Goal: Transaction & Acquisition: Purchase product/service

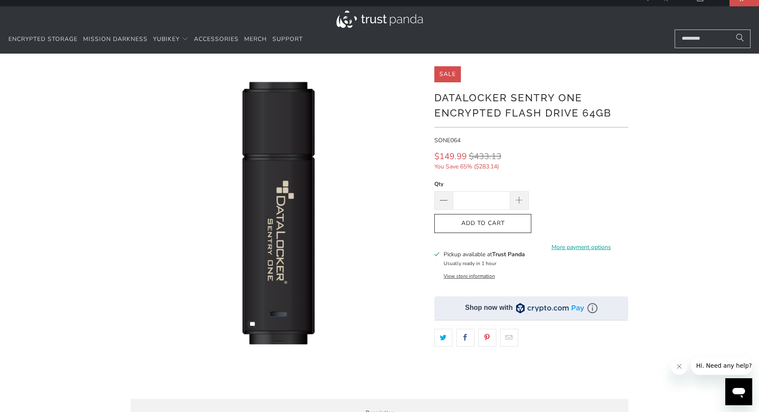
scroll to position [11, 0]
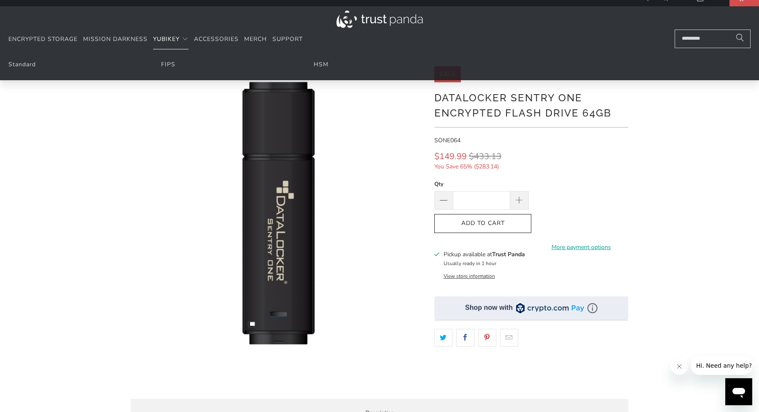
click at [176, 42] on span "YubiKey" at bounding box center [166, 39] width 27 height 8
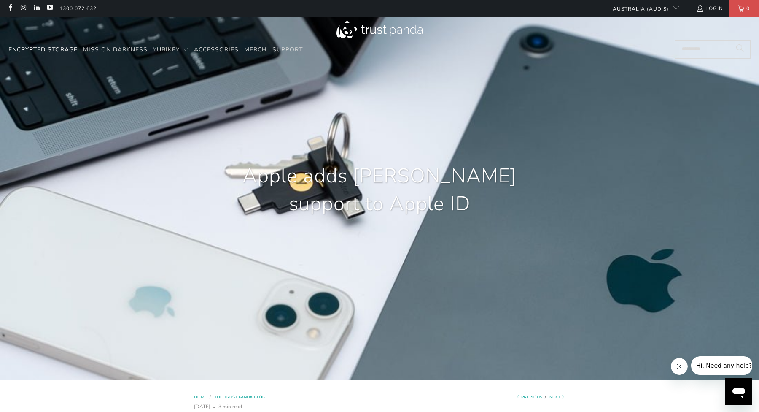
click at [51, 52] on span "Encrypted Storage" at bounding box center [42, 50] width 69 height 8
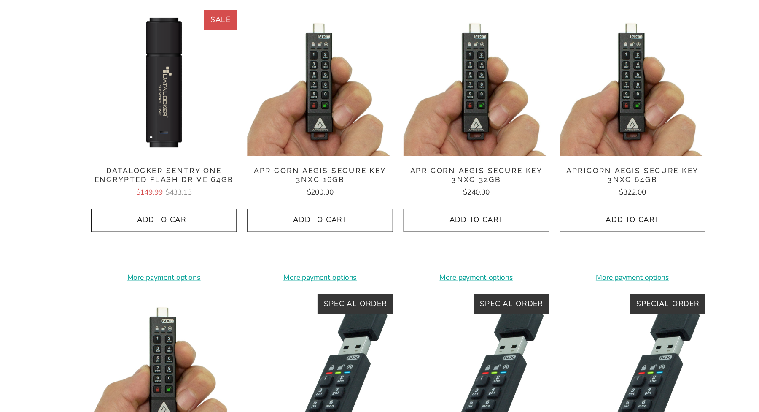
scroll to position [247, 0]
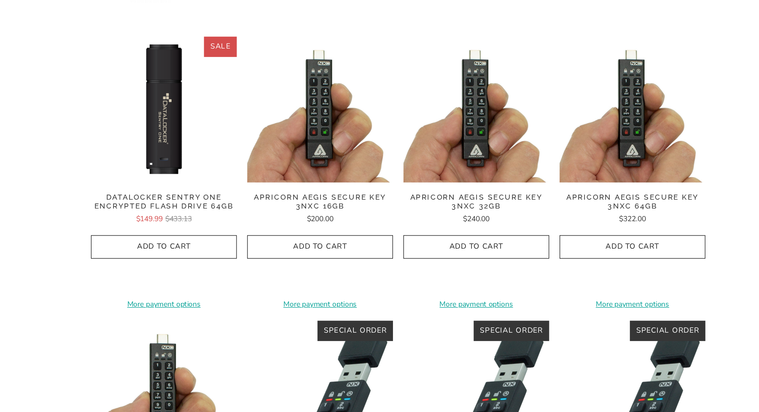
click at [257, 82] on img at bounding box center [316, 89] width 118 height 118
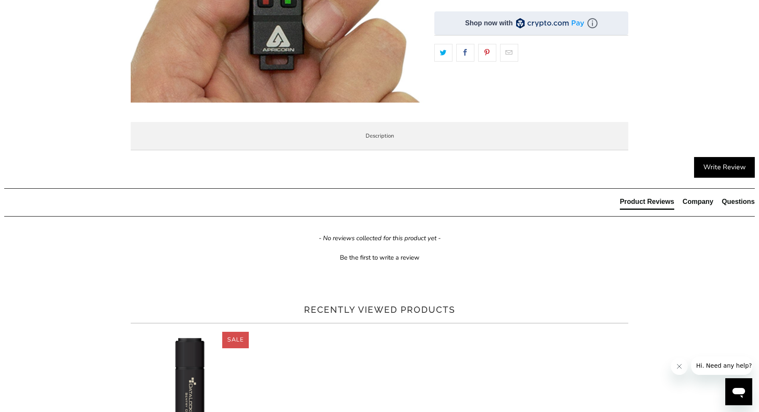
scroll to position [260, 0]
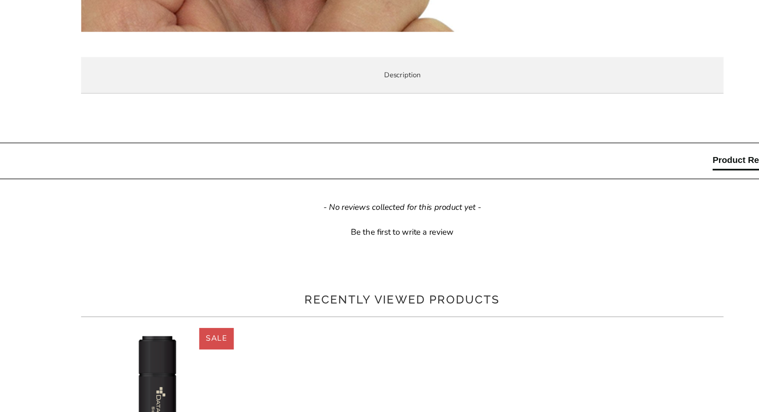
click at [0, 0] on span "Specifications" at bounding box center [0, 0] width 0 height 0
click at [0, 0] on span "Enterprise and Government" at bounding box center [0, 0] width 0 height 0
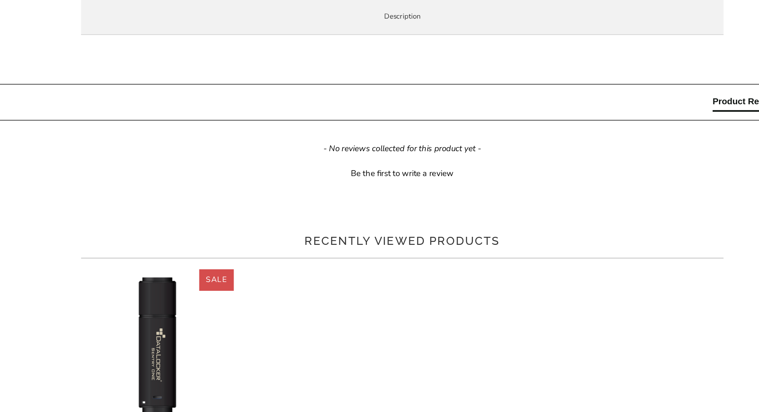
scroll to position [309, 0]
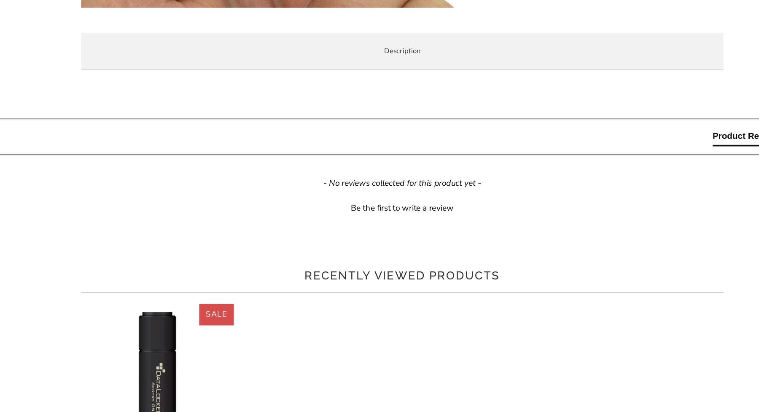
click at [0, 0] on li "Local Service & Support" at bounding box center [0, 0] width 0 height 0
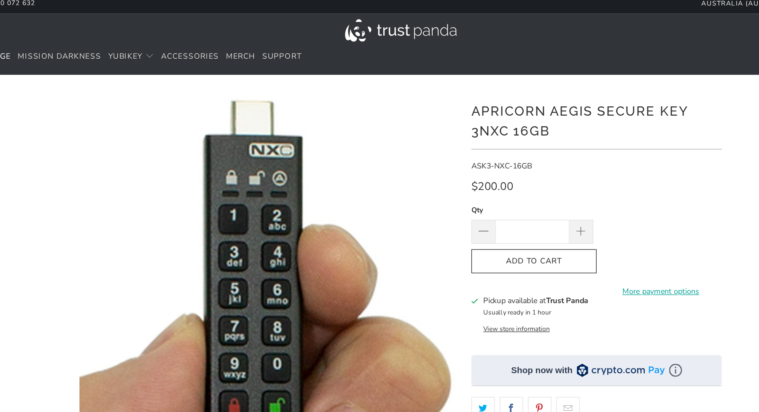
scroll to position [0, 0]
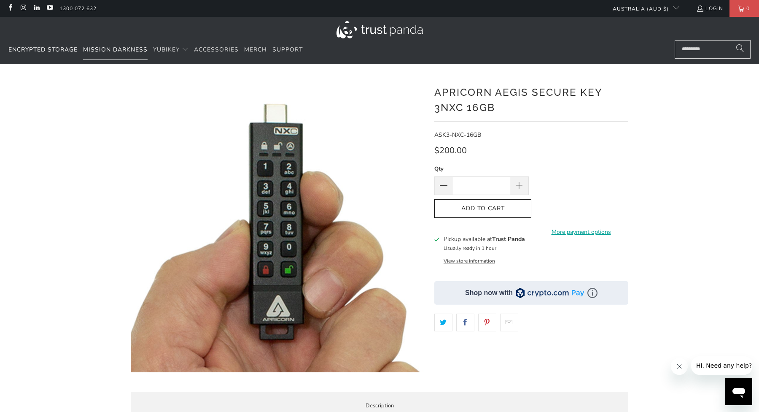
click at [105, 51] on span "Mission Darkness" at bounding box center [115, 50] width 65 height 8
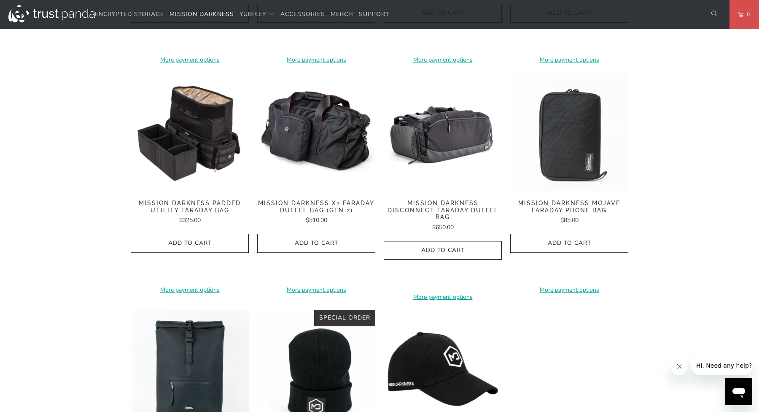
scroll to position [1080, 0]
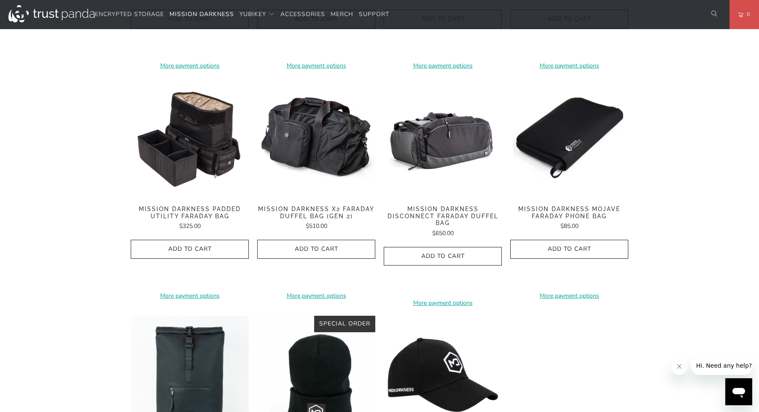
click at [559, 129] on img at bounding box center [569, 138] width 118 height 118
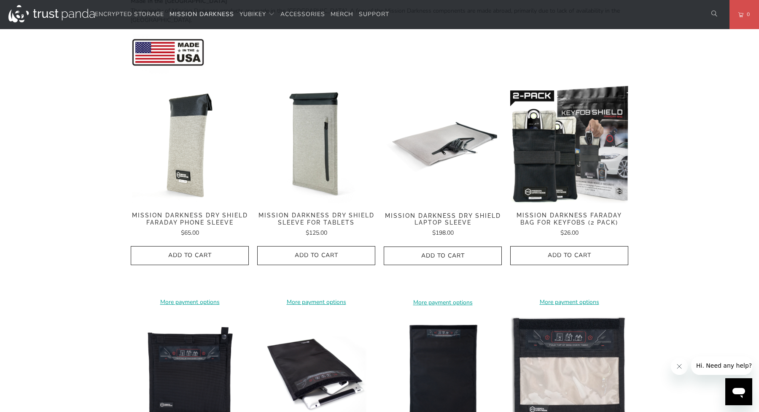
scroll to position [378, 0]
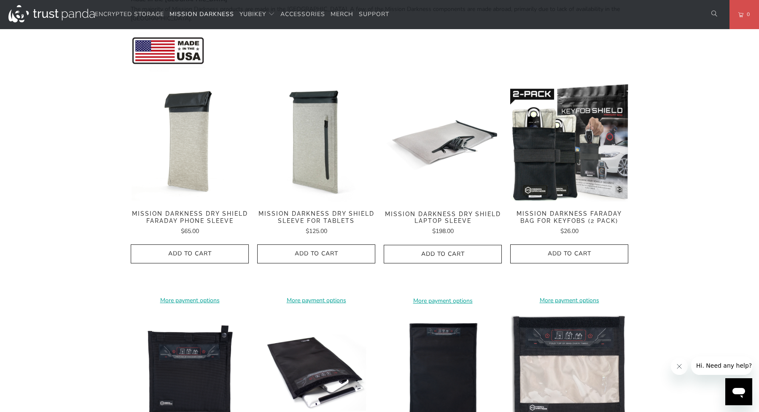
click at [174, 132] on img at bounding box center [190, 143] width 118 height 118
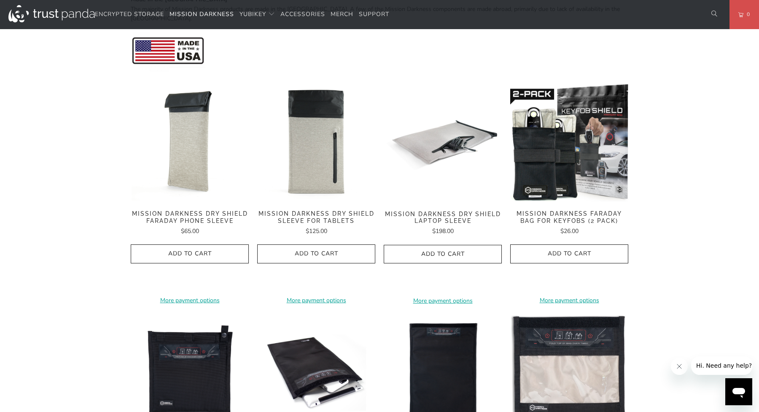
click at [314, 133] on img at bounding box center [316, 143] width 118 height 118
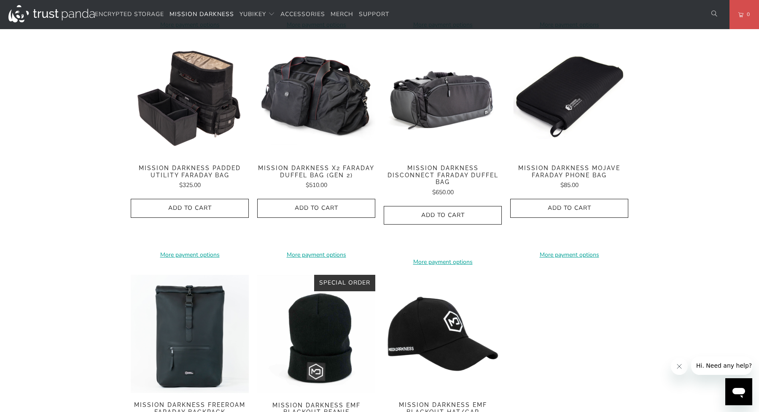
scroll to position [1126, 0]
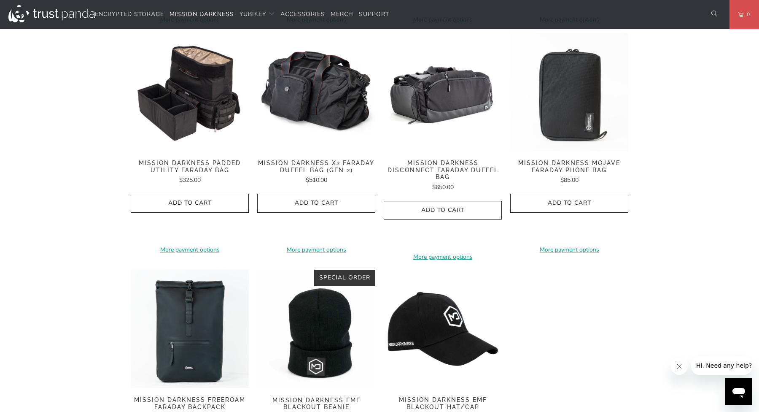
click at [574, 94] on img at bounding box center [569, 92] width 118 height 118
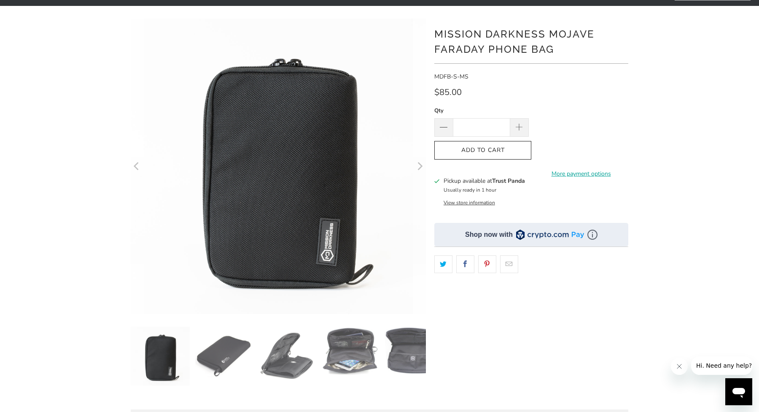
scroll to position [59, 0]
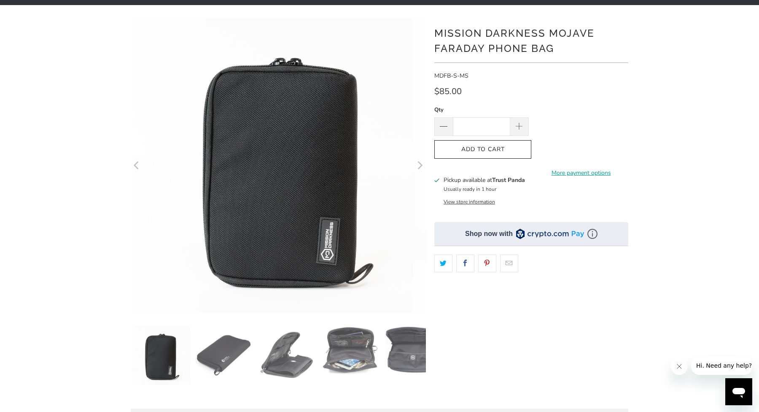
click at [309, 356] on img at bounding box center [286, 355] width 59 height 59
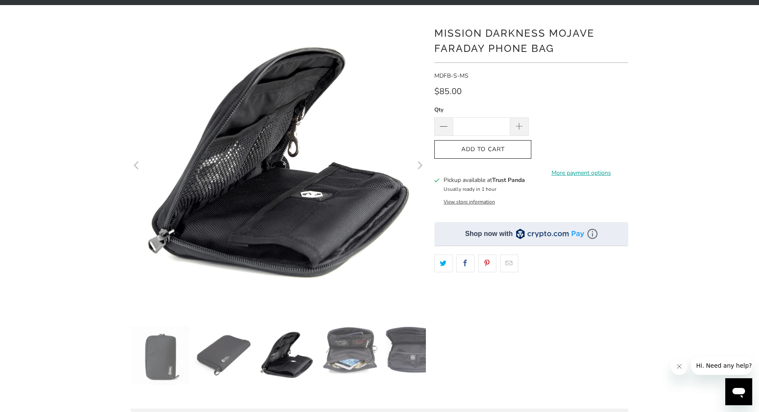
click at [343, 356] on img at bounding box center [350, 350] width 59 height 49
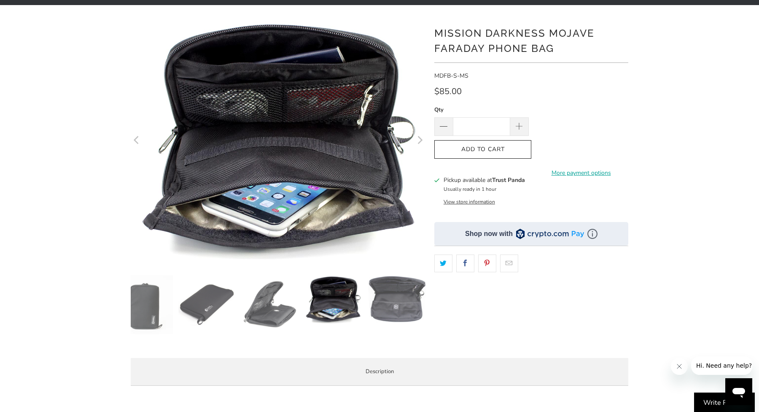
click at [386, 319] on img at bounding box center [396, 299] width 59 height 49
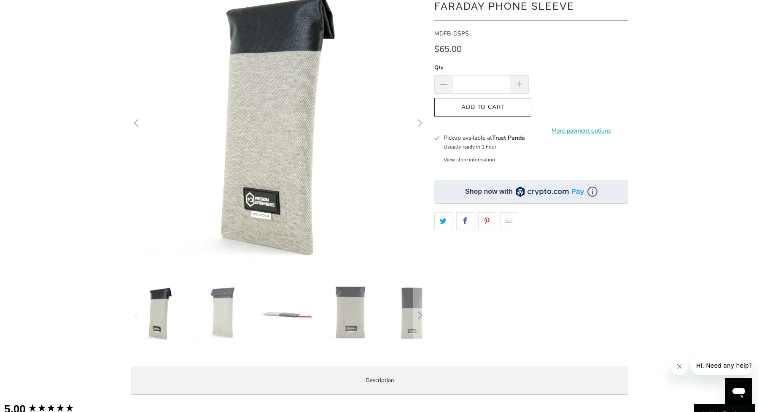
scroll to position [102, 0]
click at [233, 311] on img at bounding box center [223, 312] width 59 height 59
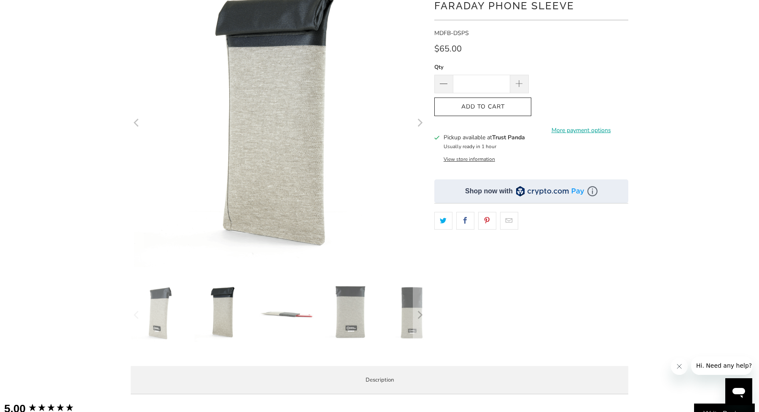
click at [281, 307] on img at bounding box center [286, 312] width 59 height 59
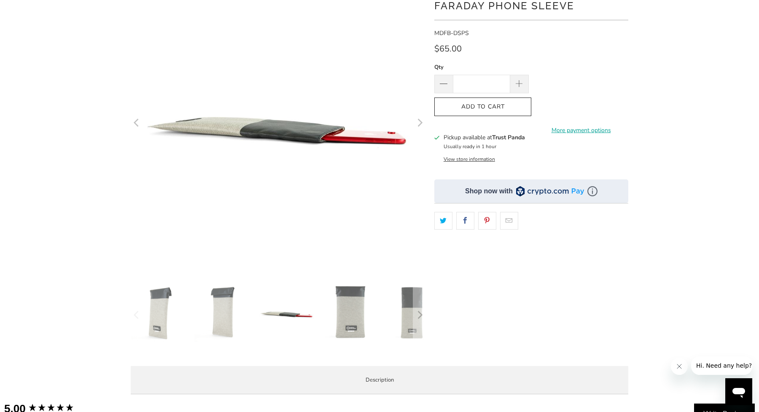
click at [346, 308] on img at bounding box center [350, 312] width 59 height 59
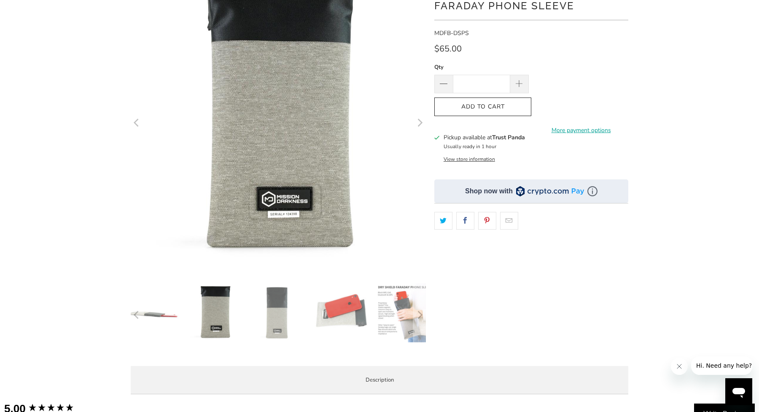
click at [388, 315] on img at bounding box center [404, 312] width 59 height 59
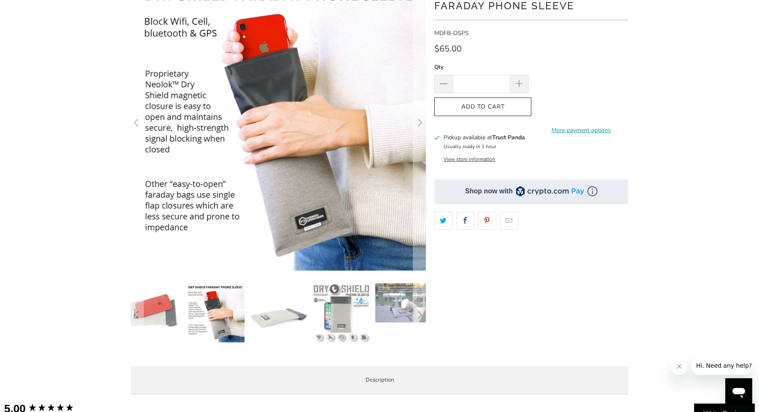
click at [379, 307] on img at bounding box center [404, 302] width 59 height 39
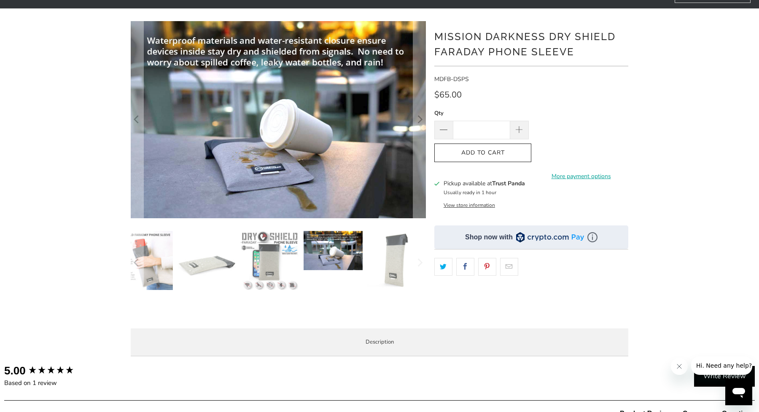
scroll to position [55, 0]
click at [340, 251] on img at bounding box center [333, 250] width 59 height 39
click at [385, 262] on img at bounding box center [396, 260] width 59 height 59
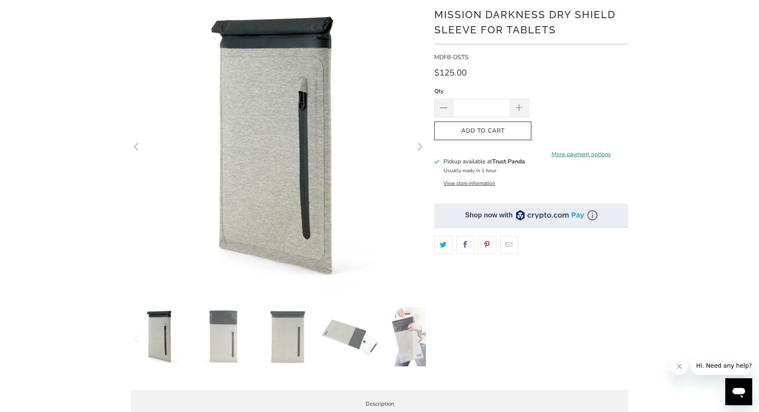
scroll to position [78, 0]
click at [394, 329] on img at bounding box center [413, 336] width 59 height 59
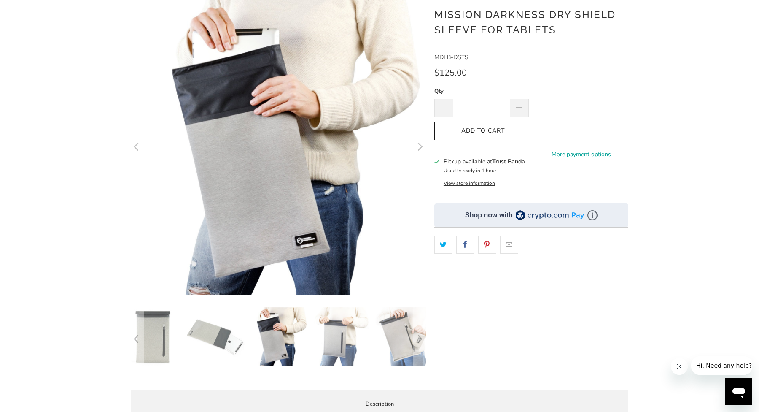
click at [380, 338] on img at bounding box center [404, 336] width 59 height 59
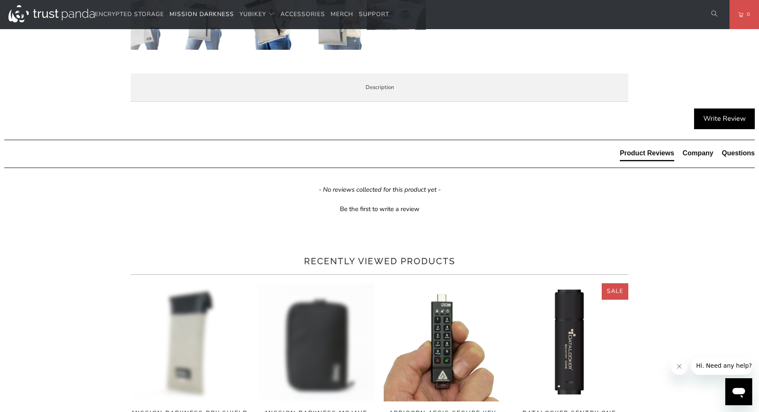
scroll to position [394, 0]
click at [0, 0] on span "Product Features" at bounding box center [0, 0] width 0 height 0
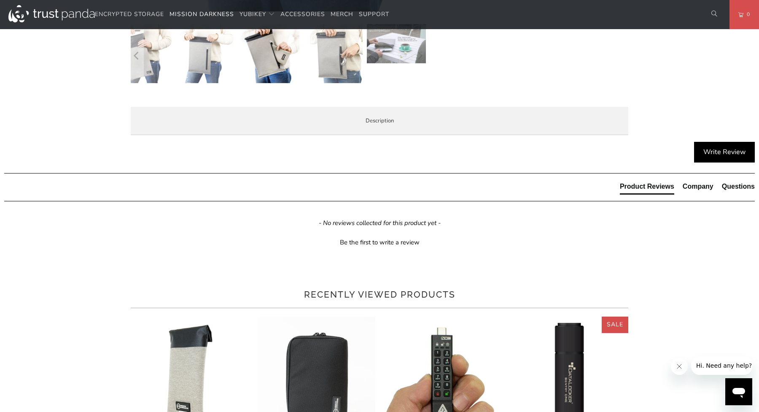
scroll to position [336, 0]
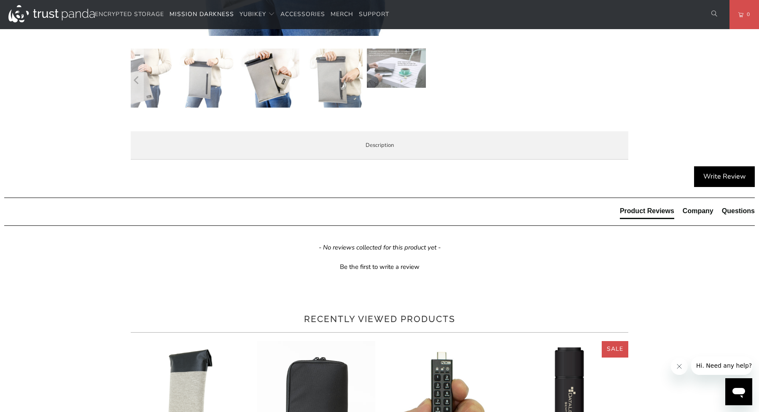
click at [0, 0] on span "Enterprise and Government" at bounding box center [0, 0] width 0 height 0
click at [0, 0] on li "Overview" at bounding box center [0, 0] width 0 height 0
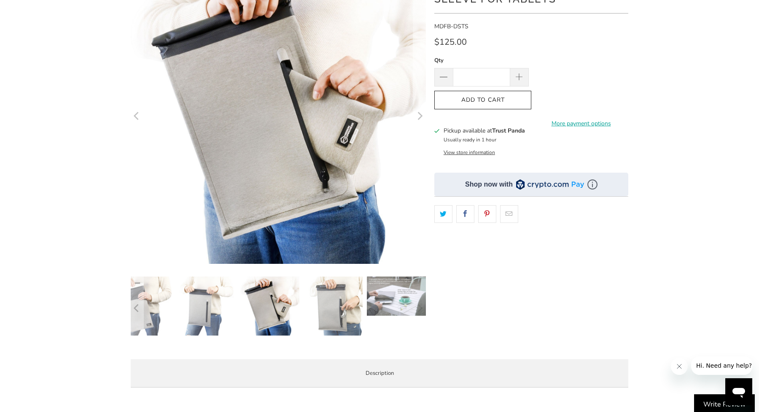
scroll to position [59, 0]
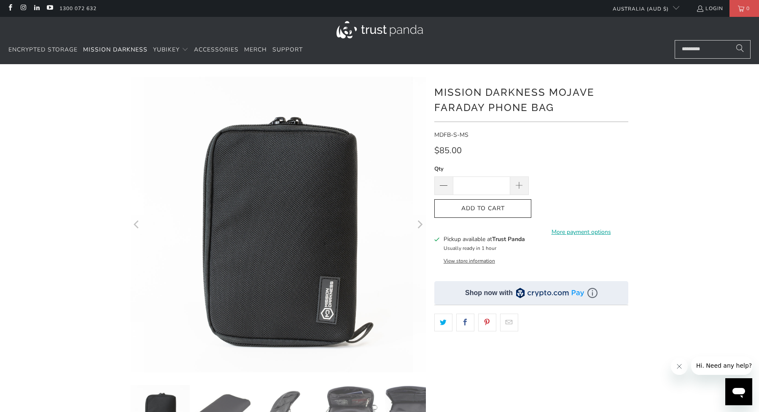
scroll to position [81, 0]
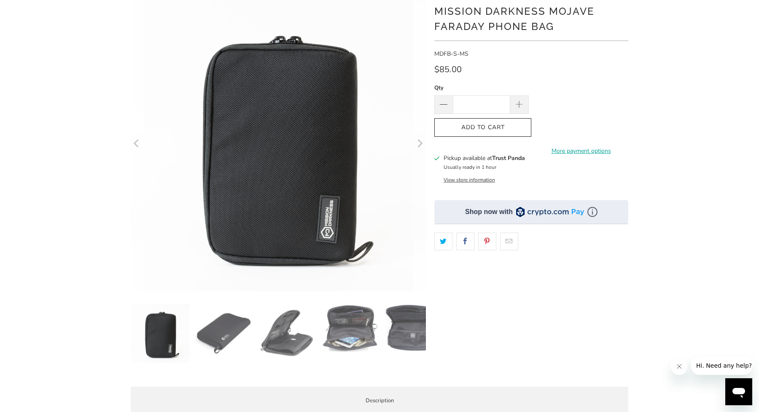
click at [213, 332] on img at bounding box center [223, 333] width 59 height 59
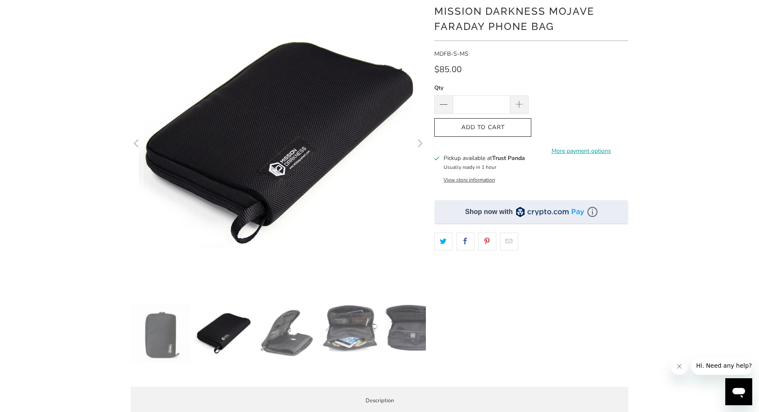
click at [272, 332] on img at bounding box center [286, 333] width 59 height 59
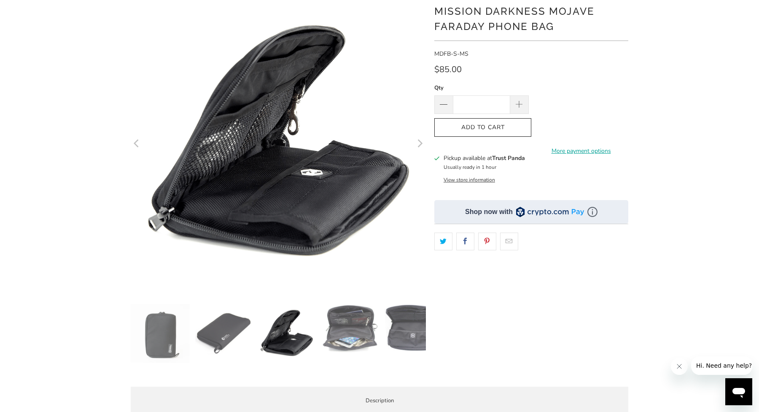
click at [348, 329] on img at bounding box center [350, 328] width 59 height 49
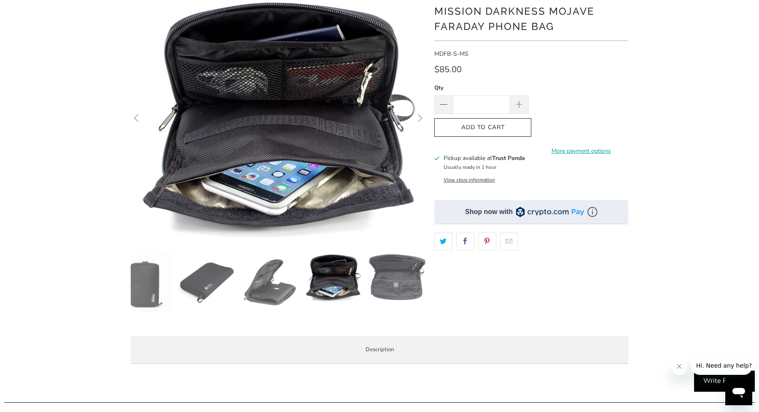
click at [387, 296] on img at bounding box center [396, 277] width 59 height 49
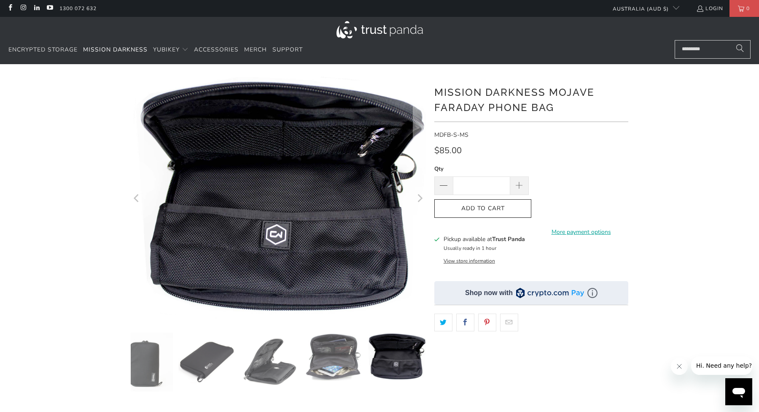
scroll to position [0, 0]
click at [497, 210] on span "Add to Cart" at bounding box center [482, 208] width 79 height 7
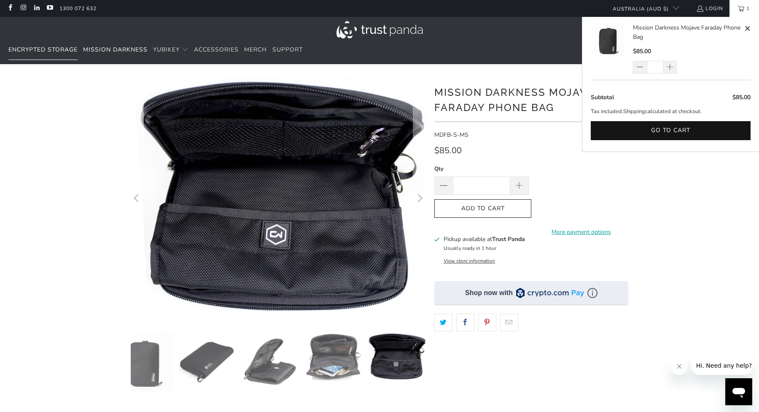
click at [49, 49] on span "Encrypted Storage" at bounding box center [42, 50] width 69 height 8
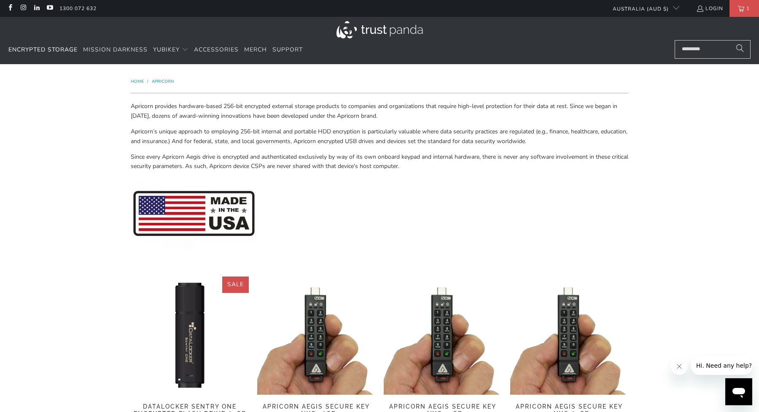
click at [179, 332] on img at bounding box center [190, 335] width 118 height 118
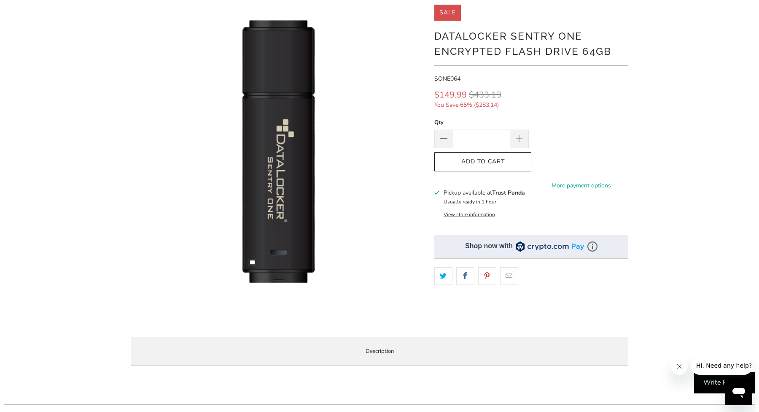
scroll to position [43, 0]
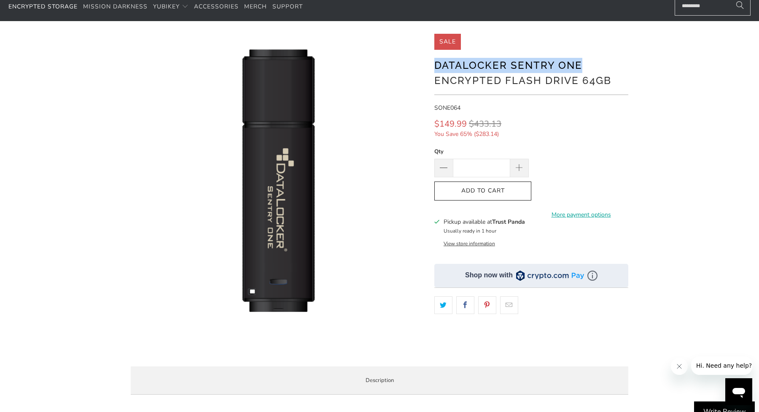
drag, startPoint x: 436, startPoint y: 66, endPoint x: 585, endPoint y: 62, distance: 149.8
click at [585, 62] on h1 "Datalocker Sentry One Encrypted Flash Drive 64GB" at bounding box center [531, 72] width 194 height 32
copy h1 "Datalocker Sentry One"
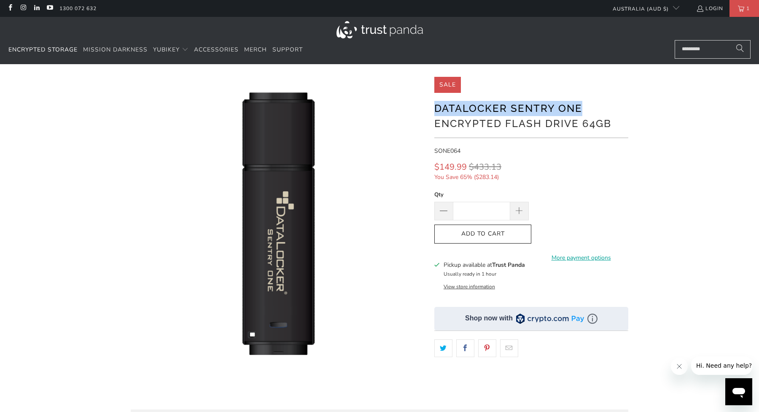
scroll to position [0, 0]
click at [228, 54] on link "Accessories" at bounding box center [216, 50] width 45 height 20
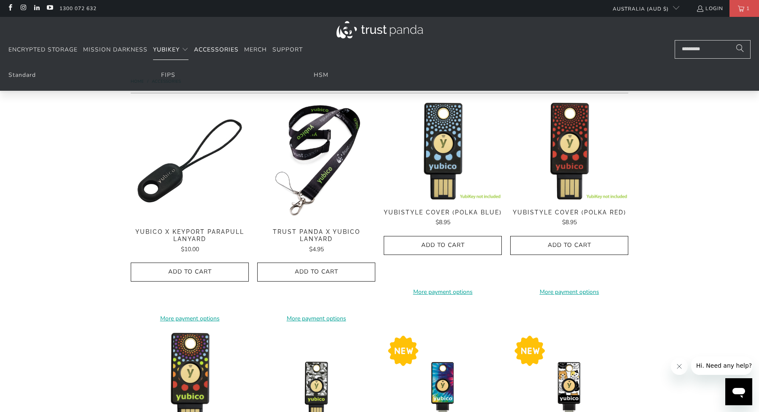
click at [168, 52] on span "YubiKey" at bounding box center [166, 50] width 27 height 8
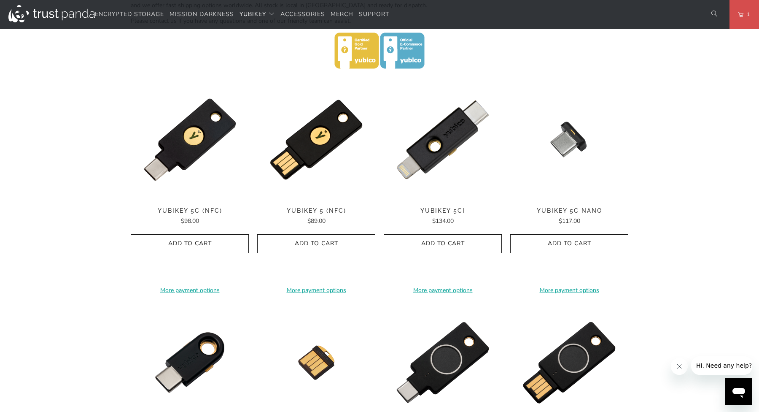
scroll to position [381, 0]
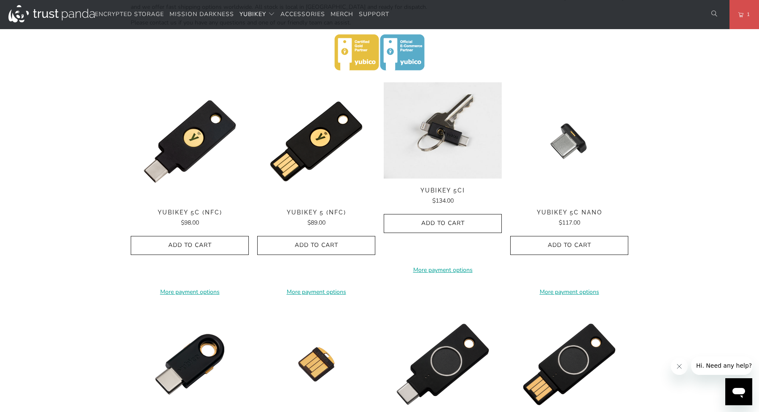
click at [458, 149] on img at bounding box center [443, 130] width 118 height 96
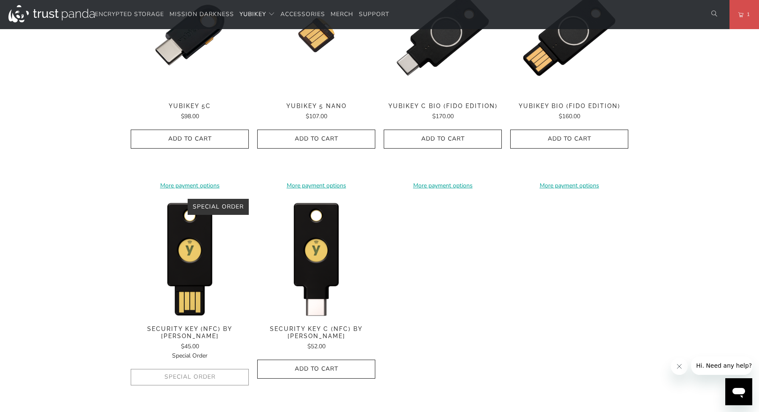
scroll to position [712, 0]
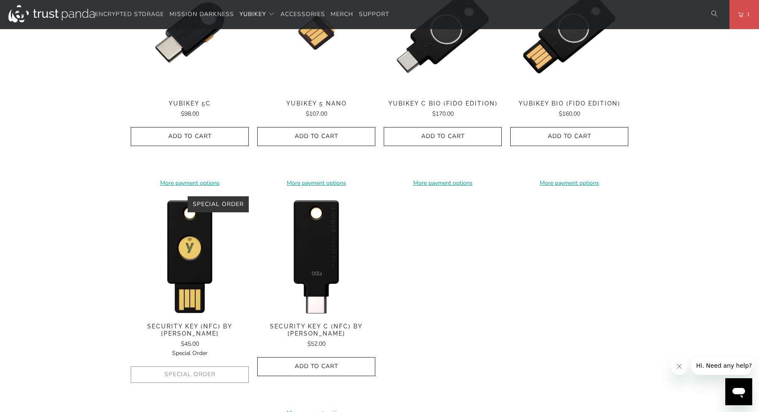
click at [319, 256] on img at bounding box center [316, 255] width 118 height 118
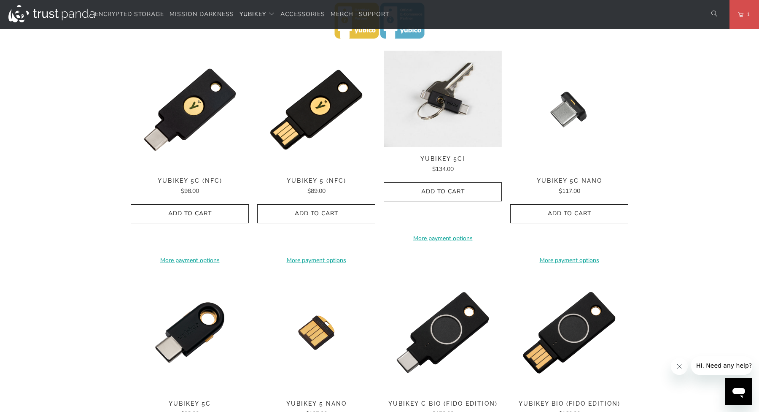
scroll to position [378, 0]
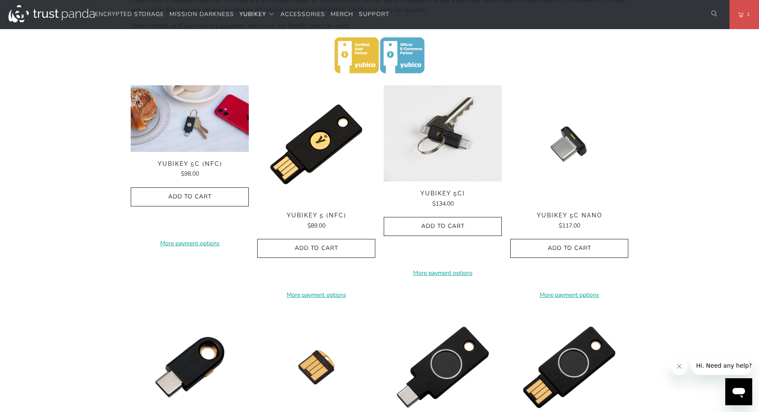
click at [183, 132] on img at bounding box center [190, 118] width 118 height 67
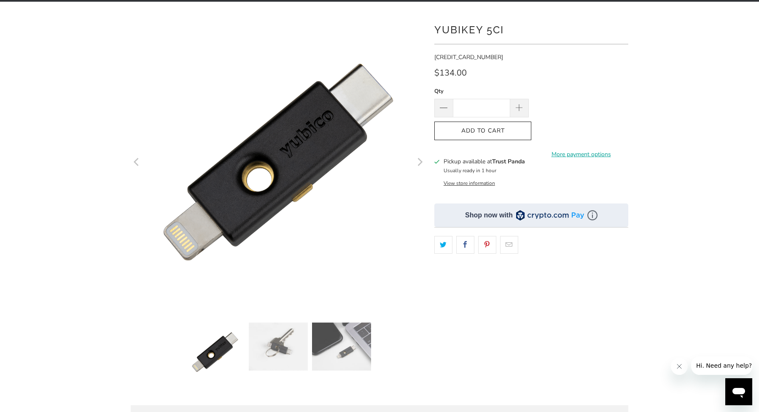
scroll to position [96, 0]
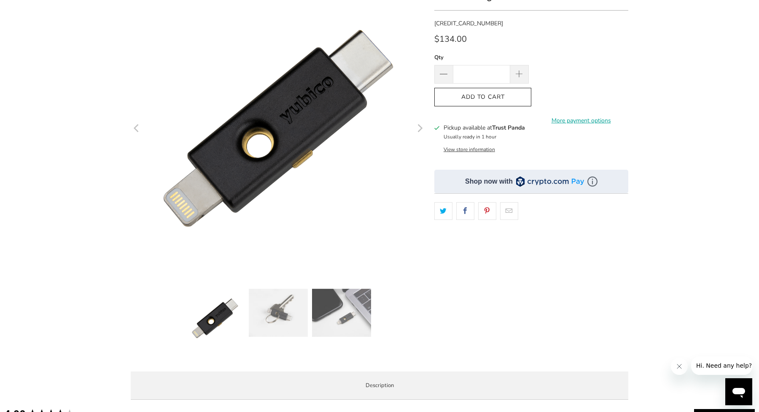
click at [269, 313] on img at bounding box center [278, 312] width 59 height 48
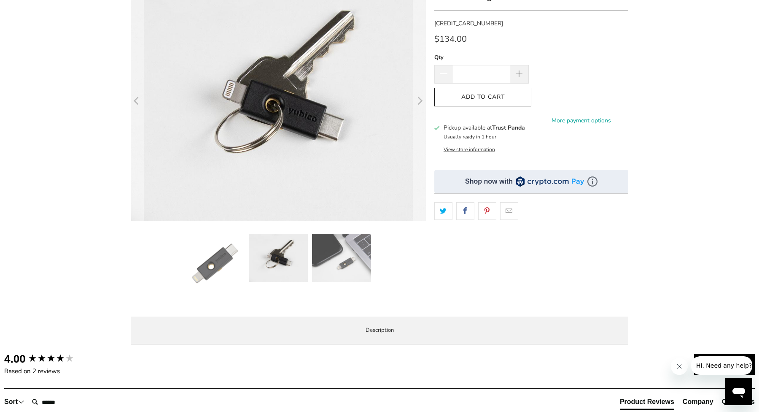
click at [337, 270] on img at bounding box center [341, 258] width 59 height 48
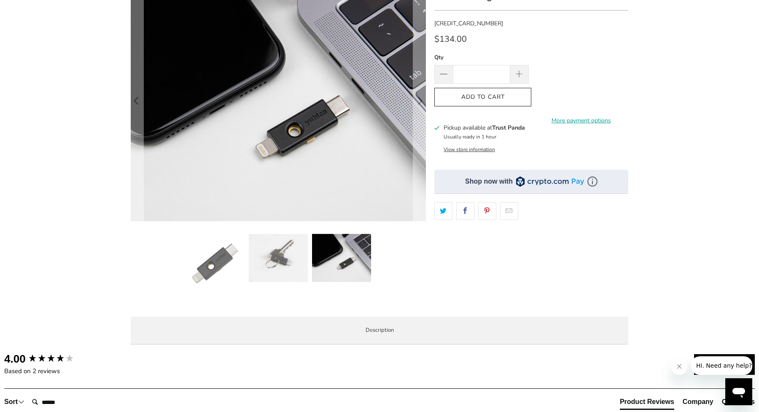
click at [280, 248] on img at bounding box center [278, 258] width 59 height 48
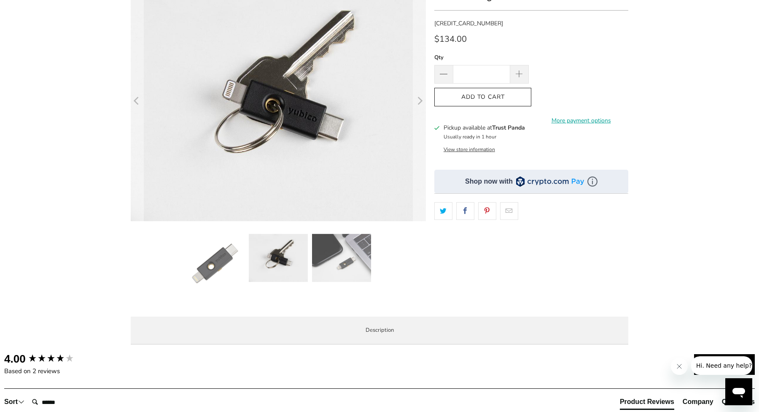
click at [226, 249] on img at bounding box center [215, 263] width 59 height 59
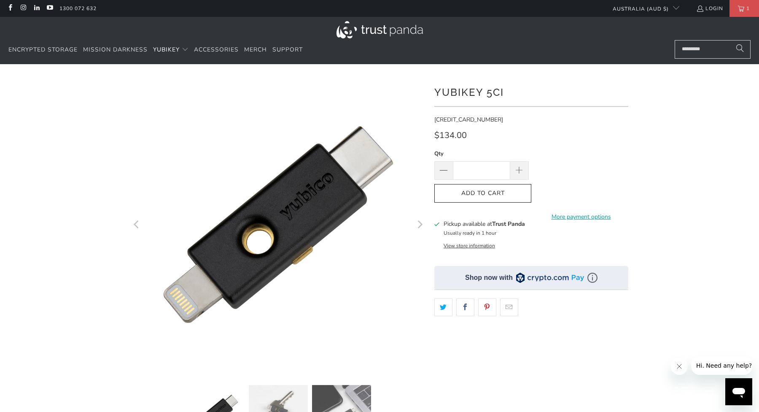
scroll to position [0, 0]
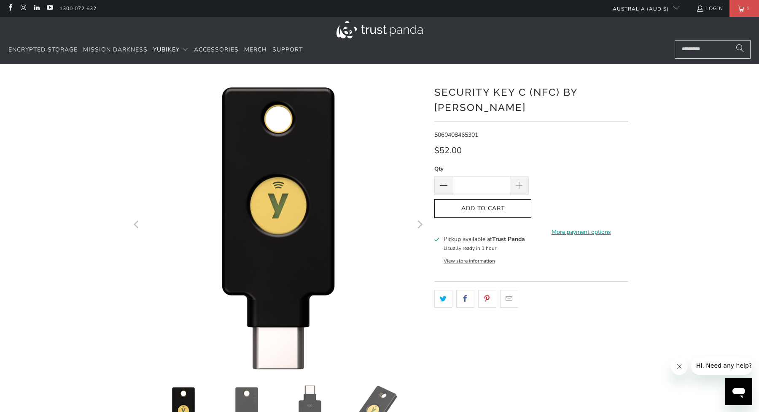
scroll to position [86, 0]
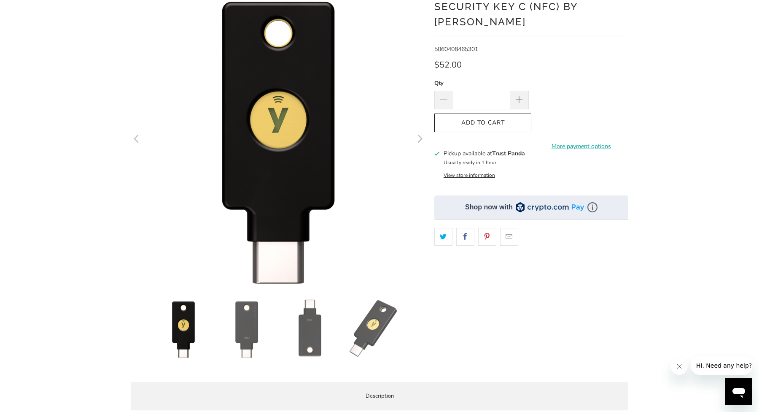
click at [237, 333] on img at bounding box center [246, 328] width 59 height 59
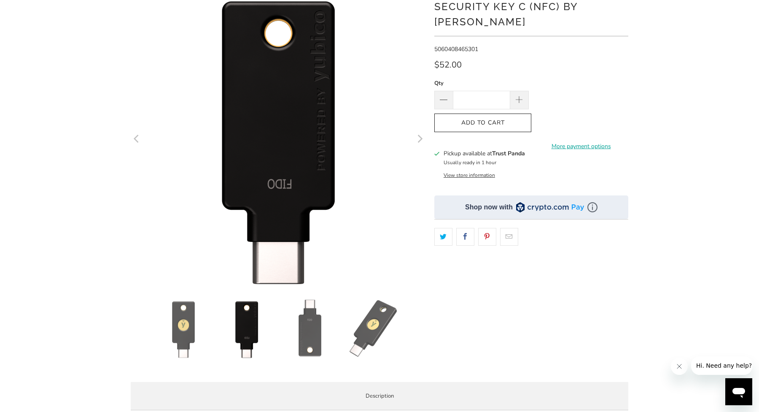
click at [310, 329] on img at bounding box center [309, 328] width 59 height 59
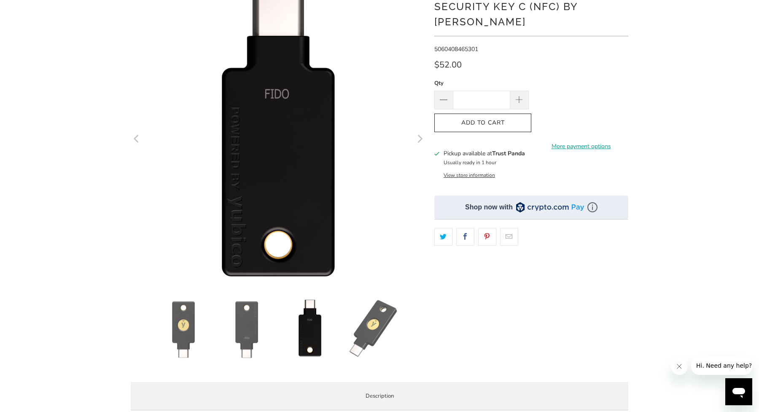
click at [365, 332] on img at bounding box center [373, 328] width 59 height 59
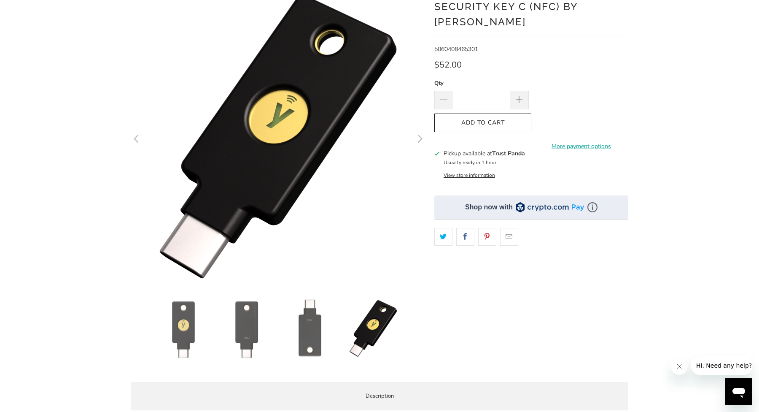
click at [185, 310] on img at bounding box center [183, 328] width 59 height 59
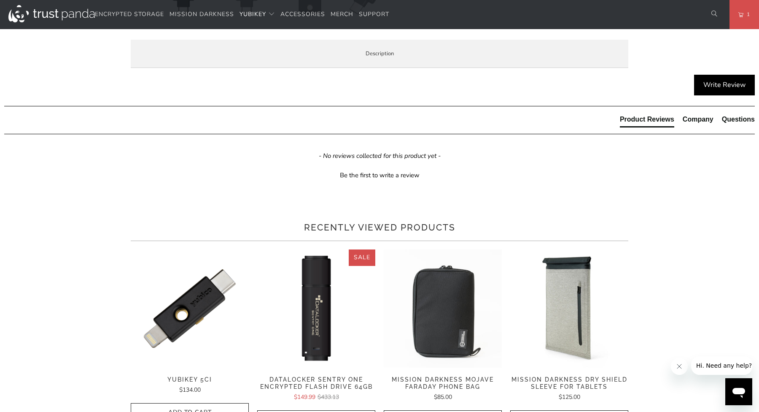
scroll to position [428, 0]
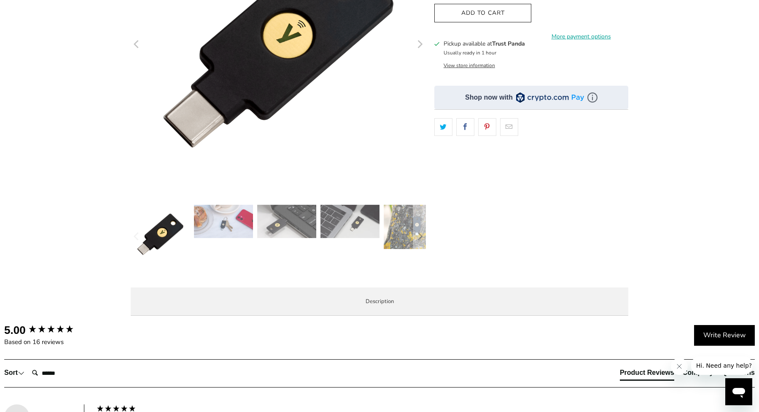
scroll to position [181, 0]
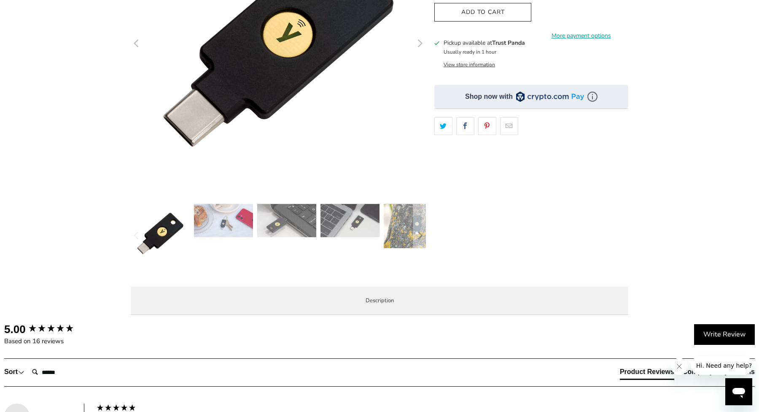
click at [218, 218] on img at bounding box center [223, 220] width 59 height 33
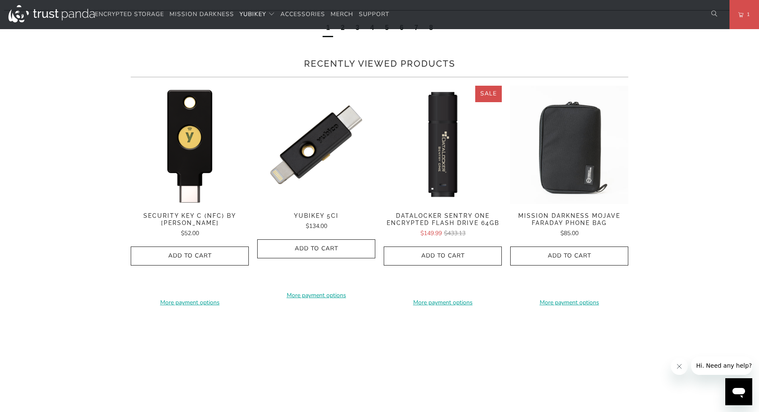
scroll to position [672, 0]
click at [342, 33] on div "2" at bounding box center [343, 28] width 4 height 9
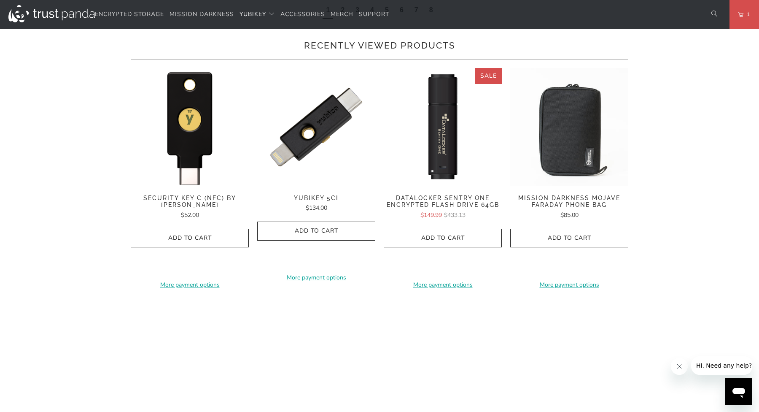
scroll to position [753, 0]
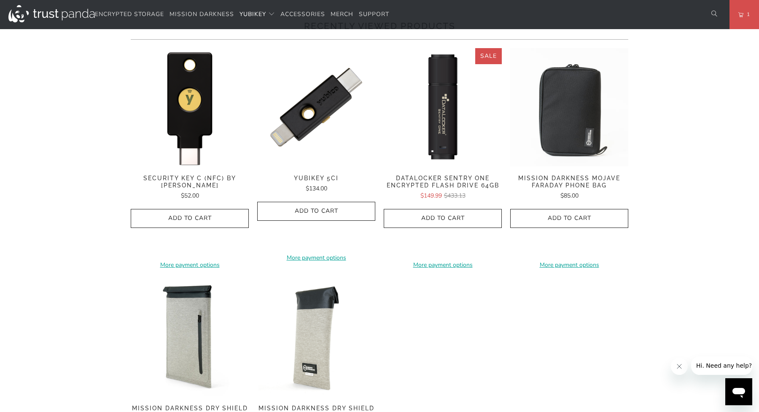
scroll to position [683, 0]
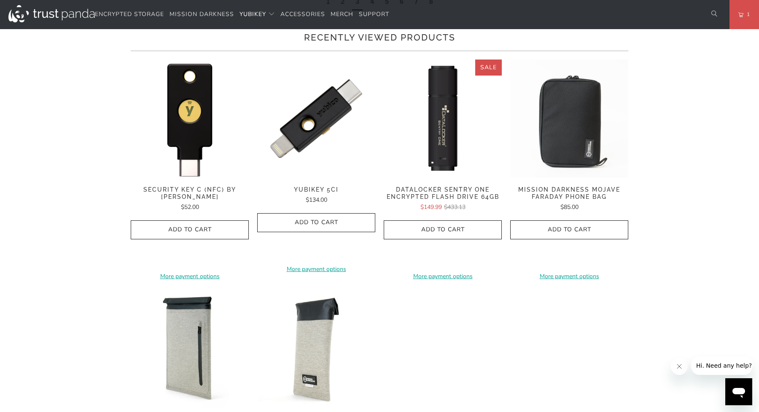
click at [370, 6] on div "4" at bounding box center [372, 1] width 4 height 9
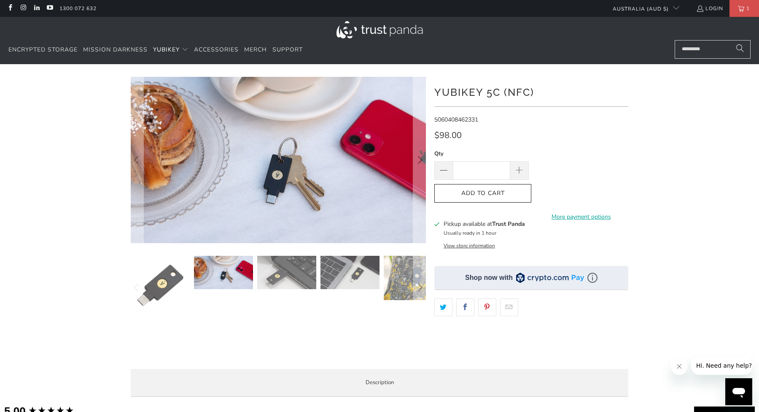
scroll to position [0, 0]
click at [295, 275] on img at bounding box center [286, 272] width 59 height 33
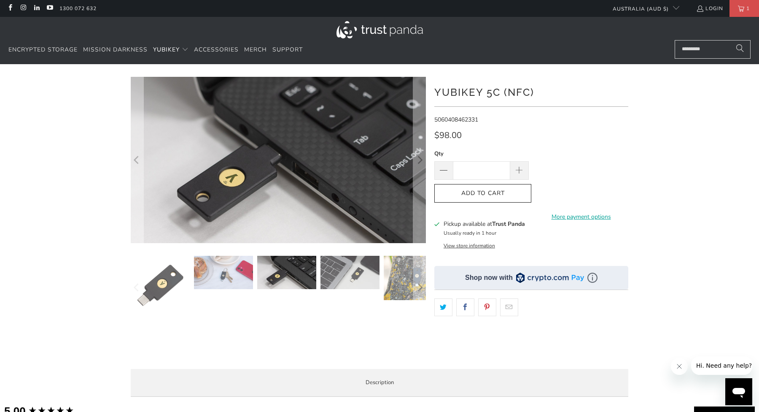
click at [344, 276] on img at bounding box center [350, 272] width 59 height 33
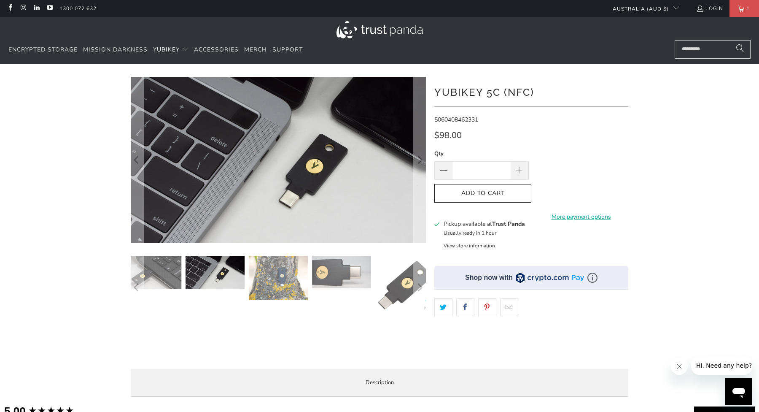
click at [265, 278] on img at bounding box center [278, 278] width 59 height 44
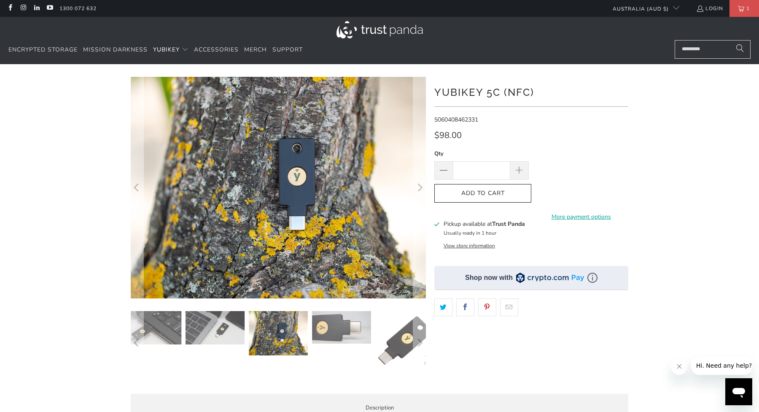
click at [275, 328] on img at bounding box center [278, 333] width 59 height 44
click at [322, 323] on img at bounding box center [341, 327] width 59 height 32
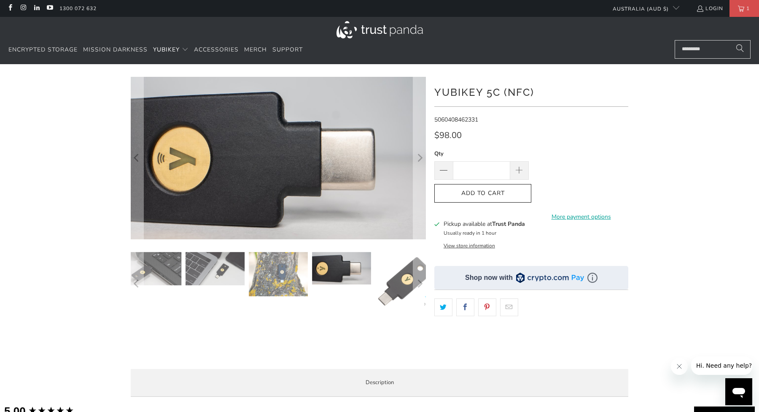
click at [340, 268] on img at bounding box center [341, 268] width 59 height 32
click at [383, 289] on img at bounding box center [404, 281] width 59 height 59
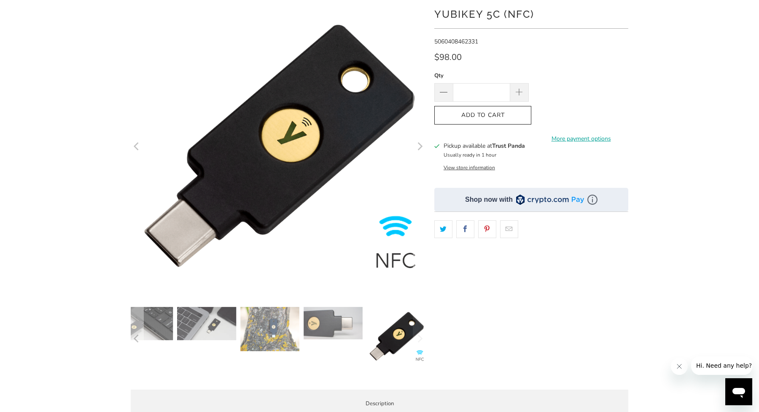
scroll to position [72, 0]
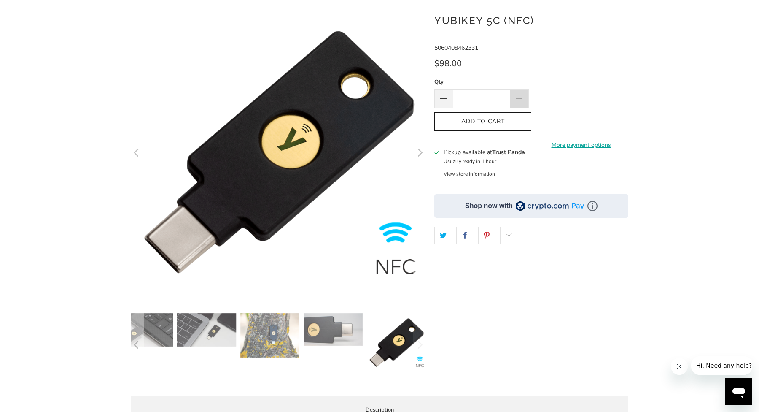
click at [518, 99] on span at bounding box center [519, 98] width 9 height 9
type input "*"
click at [491, 120] on span "Add to Cart" at bounding box center [482, 121] width 79 height 7
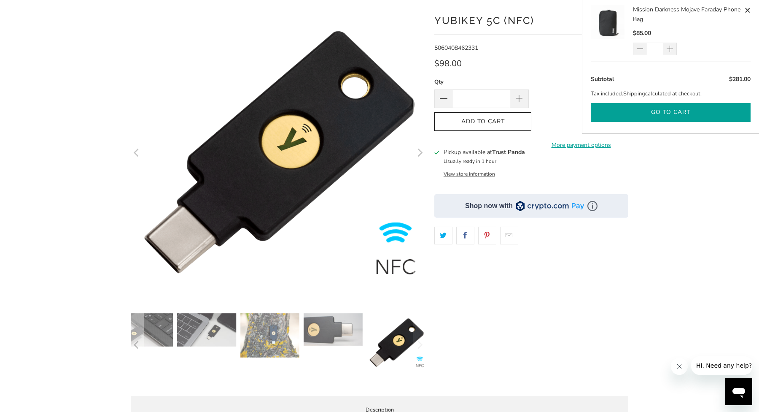
click at [673, 113] on button "Go to cart" at bounding box center [671, 112] width 160 height 19
